Goal: Browse casually: Explore the website without a specific task or goal

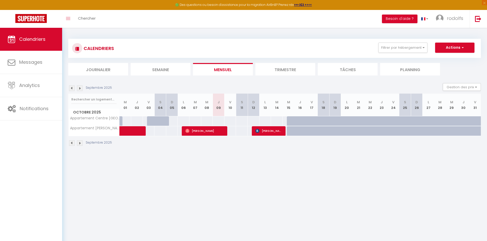
click at [80, 89] on img at bounding box center [80, 89] width 6 height 6
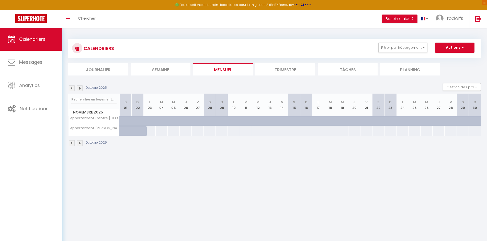
click at [80, 89] on img at bounding box center [80, 89] width 6 height 6
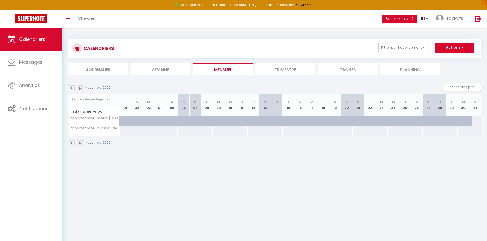
click at [80, 89] on img at bounding box center [80, 89] width 6 height 6
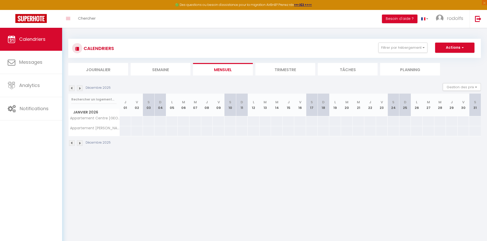
click at [80, 89] on img at bounding box center [80, 89] width 6 height 6
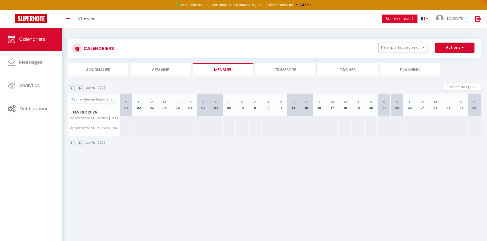
click at [80, 89] on img at bounding box center [80, 89] width 6 height 6
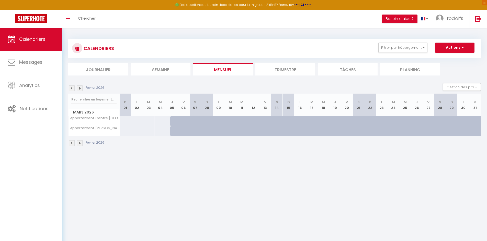
click at [72, 88] on img at bounding box center [72, 89] width 6 height 6
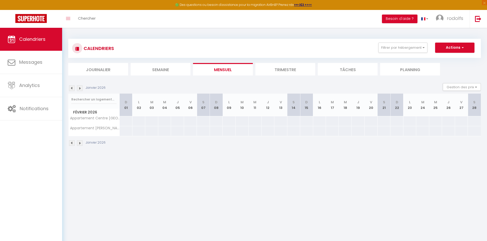
click at [73, 88] on img at bounding box center [72, 89] width 6 height 6
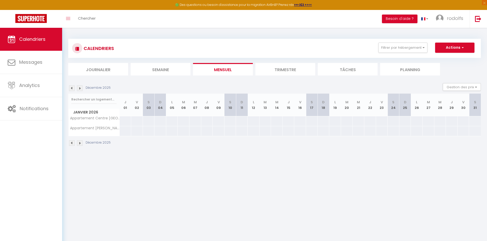
click at [79, 89] on img at bounding box center [80, 89] width 6 height 6
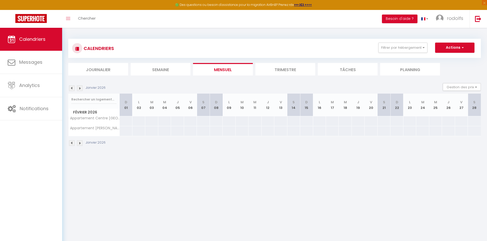
click at [79, 89] on img at bounding box center [80, 89] width 6 height 6
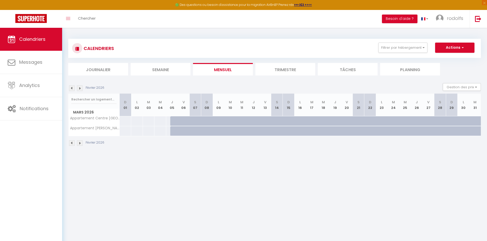
click at [79, 89] on img at bounding box center [80, 89] width 6 height 6
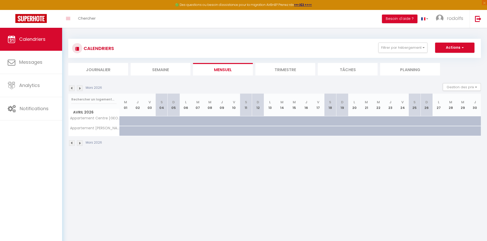
click at [73, 90] on img at bounding box center [72, 89] width 6 height 6
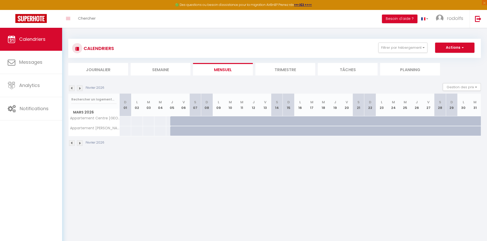
click at [73, 90] on img at bounding box center [72, 89] width 6 height 6
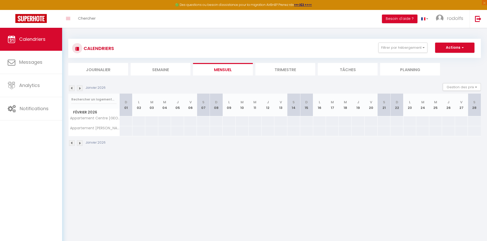
click at [80, 89] on img at bounding box center [80, 89] width 6 height 6
